Goal: Information Seeking & Learning: Understand process/instructions

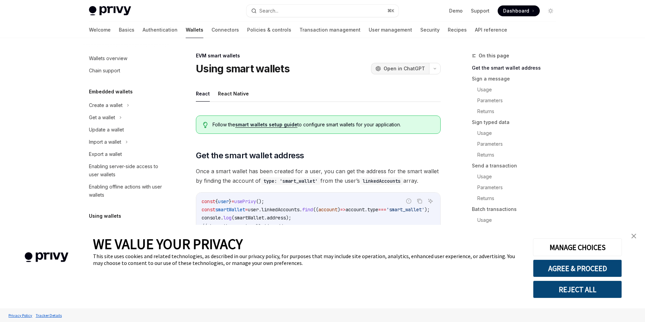
click at [400, 66] on span "Open in ChatGPT" at bounding box center [404, 68] width 41 height 7
click at [438, 66] on button "button" at bounding box center [435, 69] width 12 height 12
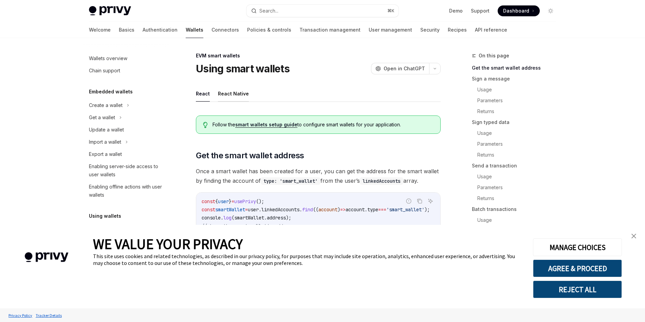
click at [232, 95] on button "React Native" at bounding box center [233, 94] width 31 height 16
type textarea "*"
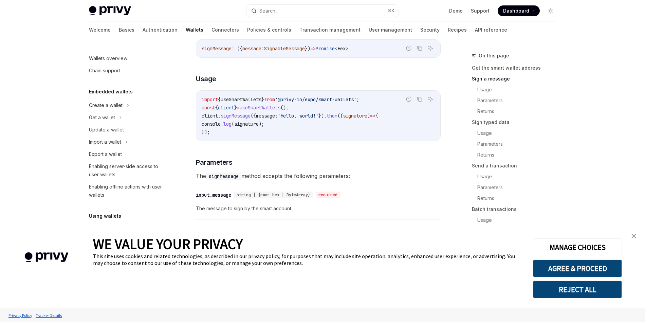
scroll to position [248, 0]
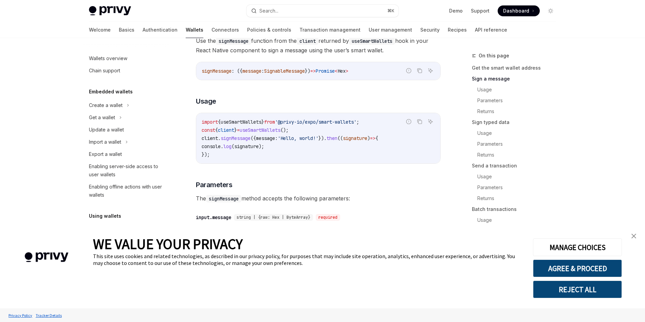
click at [633, 234] on img "close banner" at bounding box center [633, 236] width 5 height 5
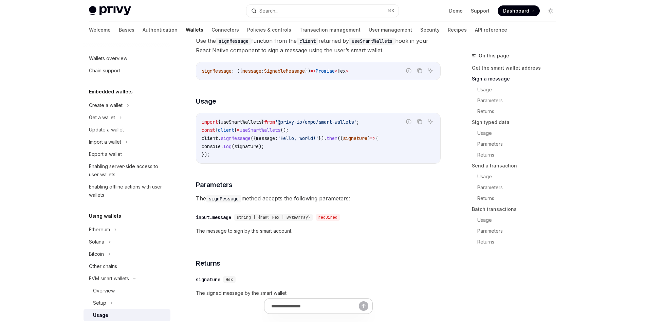
click at [259, 149] on span "signature" at bounding box center [246, 146] width 24 height 6
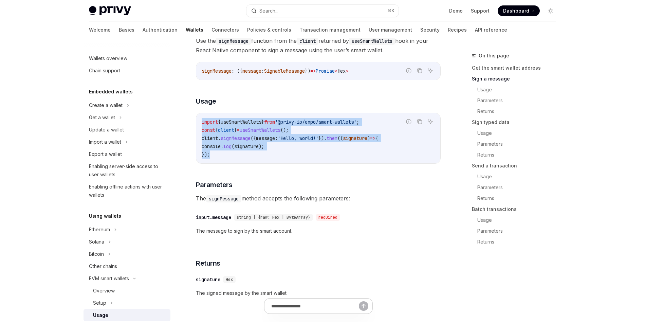
drag, startPoint x: 212, startPoint y: 157, endPoint x: 193, endPoint y: 122, distance: 40.7
copy code "import { useSmartWallets } from '@privy-io/expo/smart-wallets' ; const { client…"
click at [273, 145] on code "import { useSmartWallets } from '@privy-io/expo/smart-wallets' ; const { client…" at bounding box center [318, 138] width 233 height 41
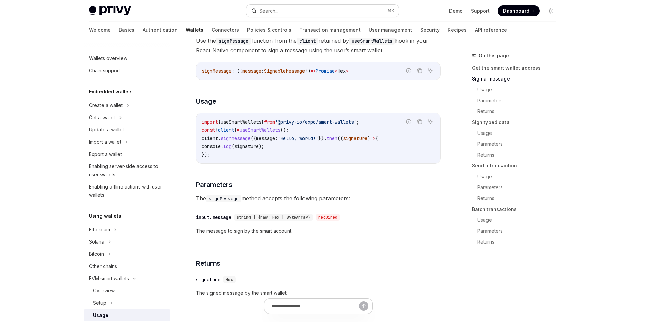
click at [290, 8] on button "Search... ⌘ K" at bounding box center [322, 11] width 152 height 12
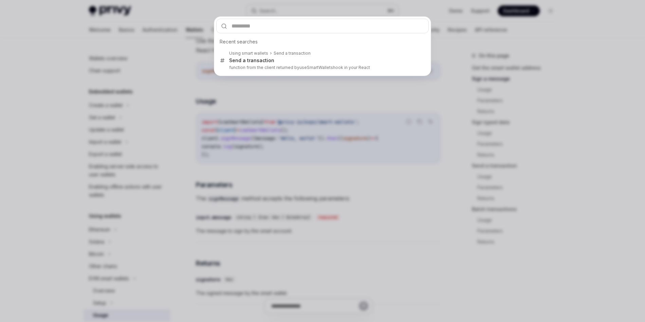
type input "**********"
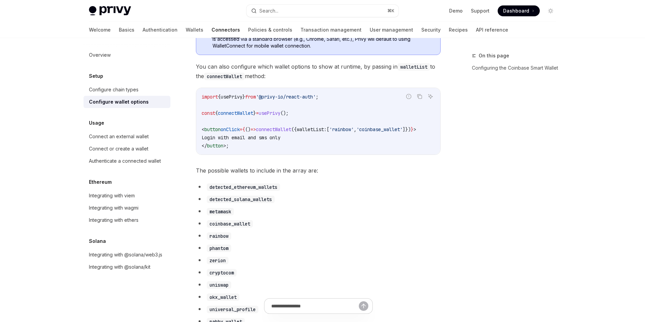
scroll to position [762, 0]
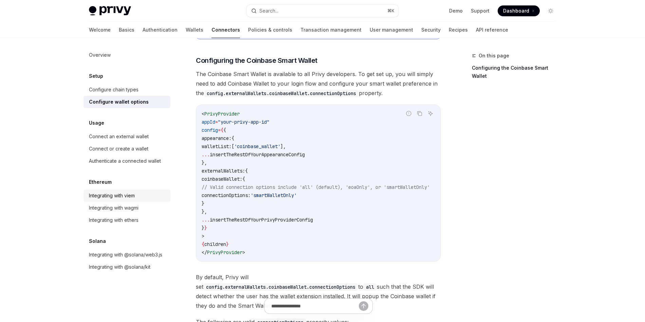
click at [125, 197] on div "Integrating with viem" at bounding box center [112, 195] width 46 height 8
type textarea "*"
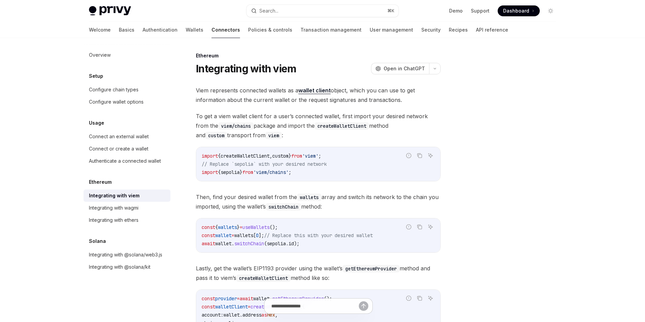
click at [289, 200] on span "Then, find your desired wallet from the wallets array and switch its network to…" at bounding box center [318, 201] width 245 height 19
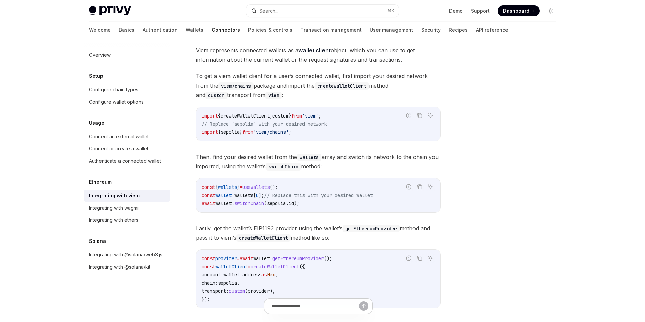
scroll to position [39, 0]
click at [235, 135] on span "sepolia" at bounding box center [230, 133] width 19 height 6
click at [235, 133] on span "sepolia" at bounding box center [230, 133] width 19 height 6
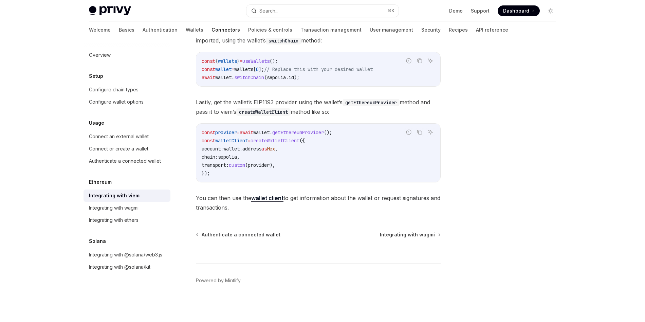
scroll to position [153, 0]
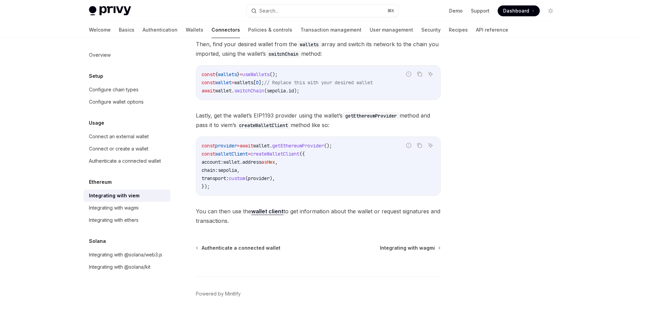
click at [264, 212] on strong "wallet client" at bounding box center [267, 211] width 32 height 7
click at [282, 89] on span "sepolia" at bounding box center [276, 91] width 19 height 6
copy span "sepolia"
click at [281, 10] on button "Search... ⌘ K" at bounding box center [322, 11] width 152 height 12
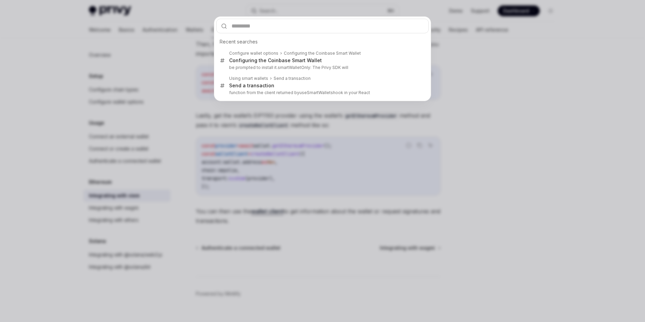
type input "*******"
paste input "**********"
type input "**********"
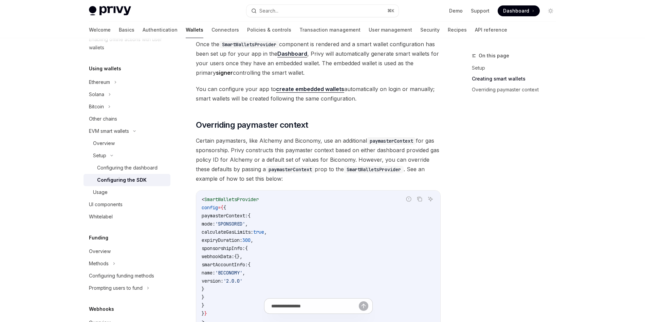
scroll to position [479, 0]
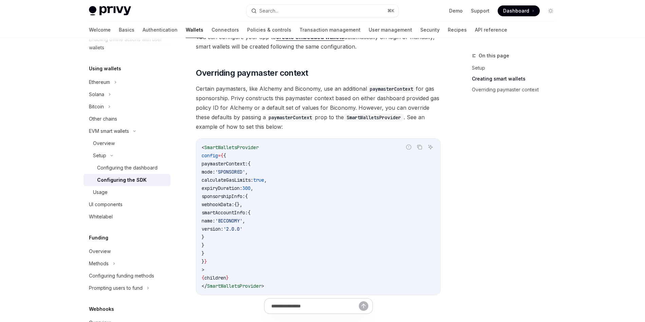
click at [246, 164] on span "paymasterContext:" at bounding box center [225, 164] width 46 height 6
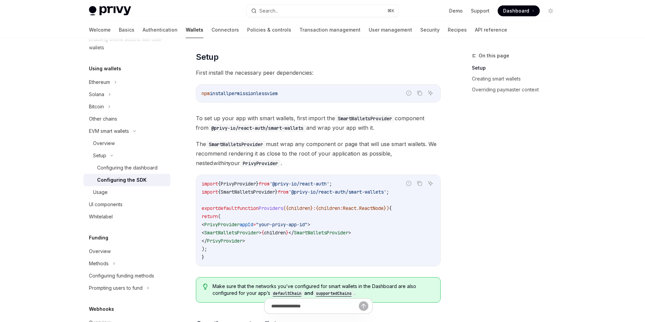
scroll to position [16, 0]
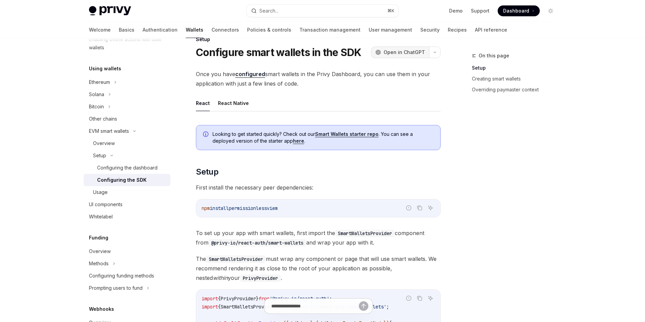
click at [405, 53] on span "Open in ChatGPT" at bounding box center [404, 52] width 41 height 7
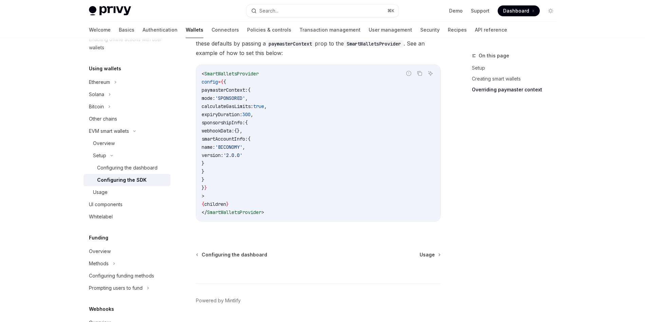
scroll to position [553, 0]
click at [133, 169] on div "Configuring the dashboard" at bounding box center [127, 168] width 60 height 8
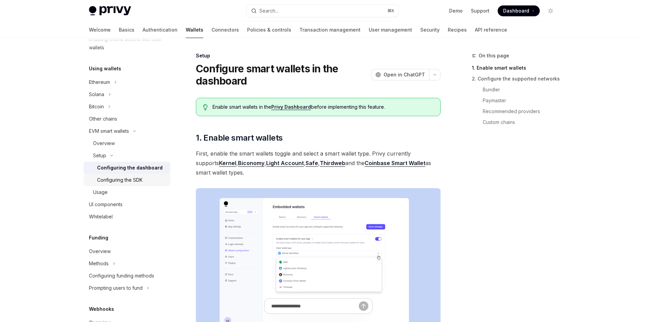
click at [130, 179] on div "Configuring the SDK" at bounding box center [119, 180] width 45 height 8
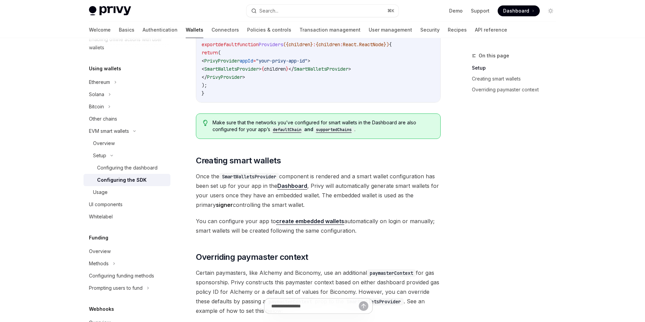
scroll to position [572, 0]
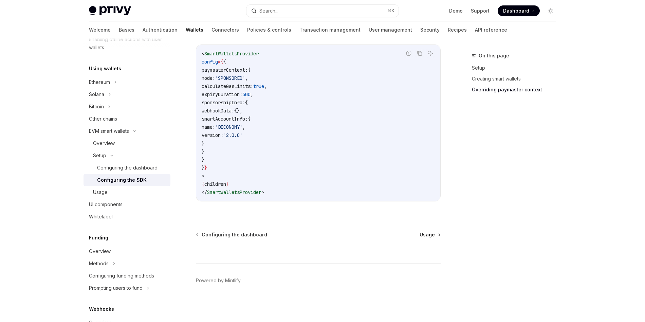
click at [427, 234] on span "Usage" at bounding box center [427, 234] width 15 height 7
type textarea "*"
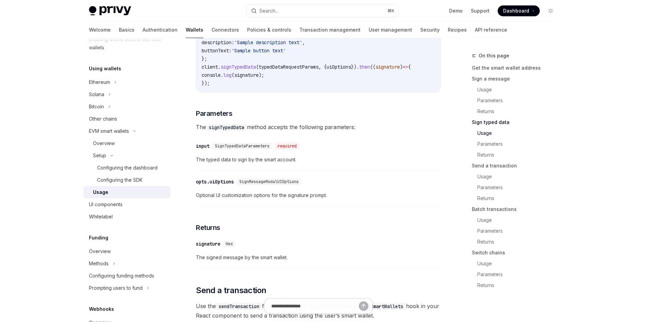
scroll to position [813, 0]
